Goal: Find specific page/section: Find specific page/section

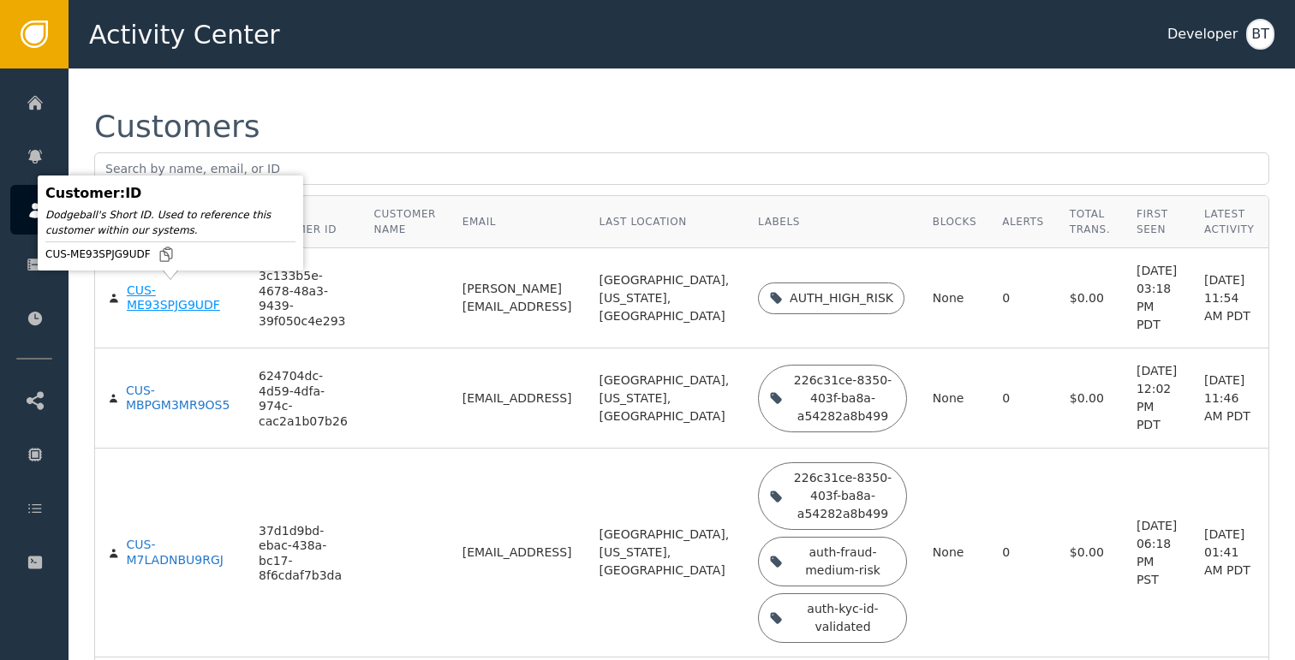
click at [155, 306] on div "CUS-ME93SPJG9UDF" at bounding box center [180, 299] width 106 height 30
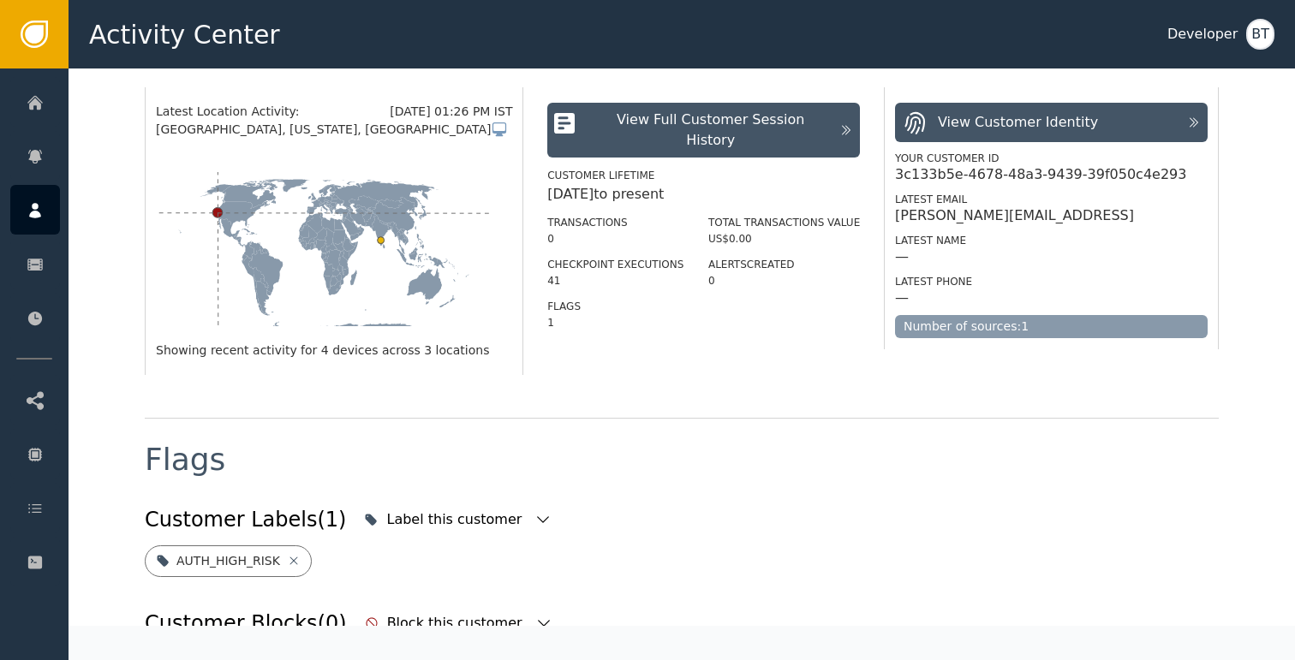
scroll to position [360, 0]
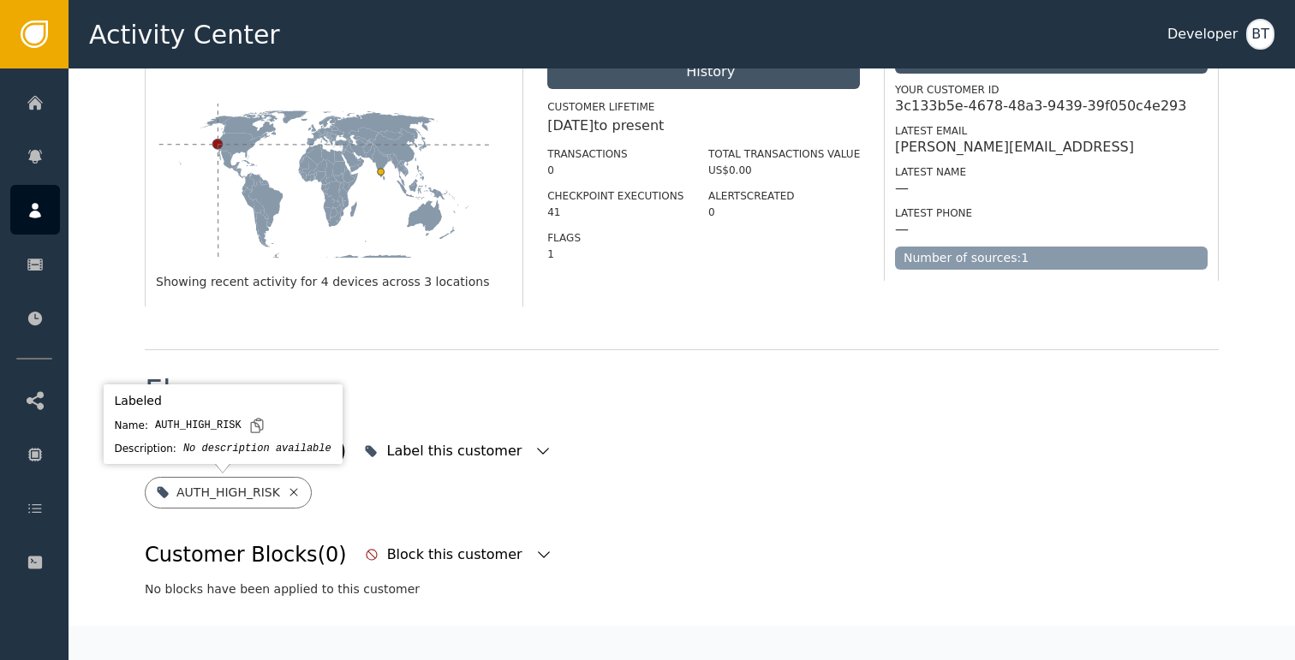
click at [290, 496] on icon at bounding box center [294, 493] width 14 height 14
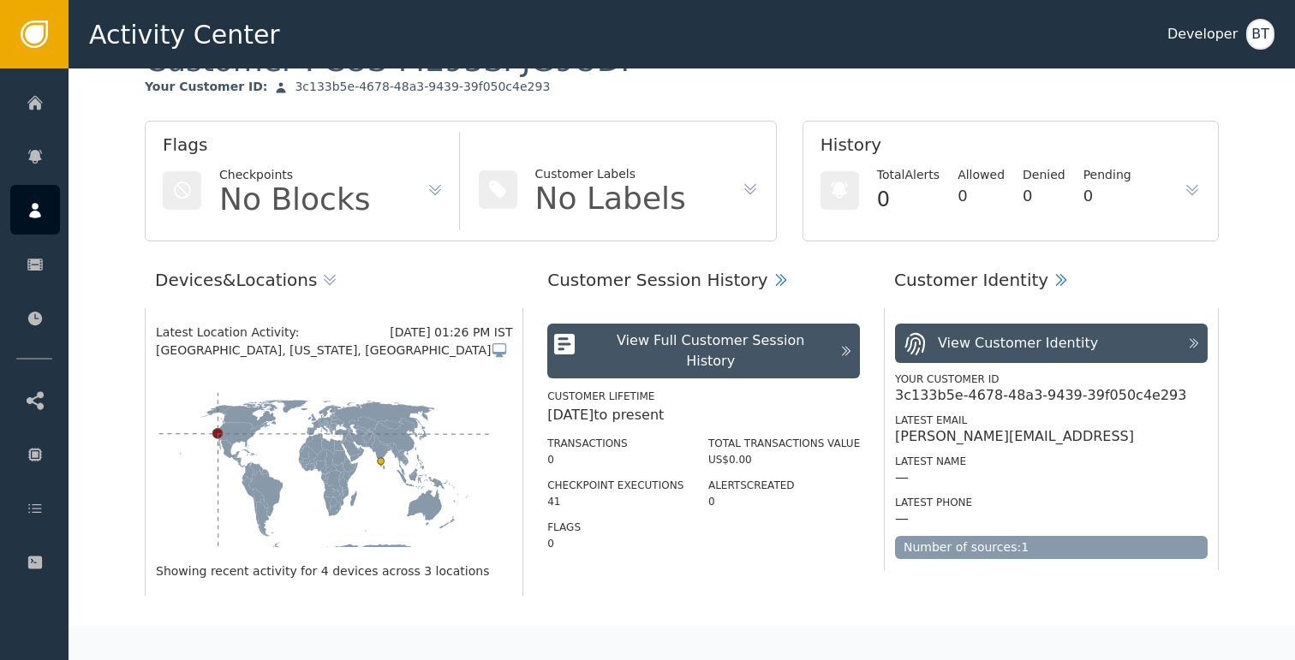
scroll to position [0, 0]
